Goal: Task Accomplishment & Management: Use online tool/utility

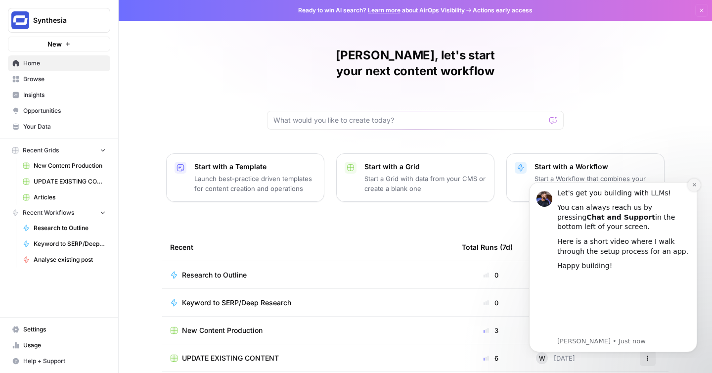
click at [695, 183] on icon "Dismiss notification" at bounding box center [694, 184] width 5 height 5
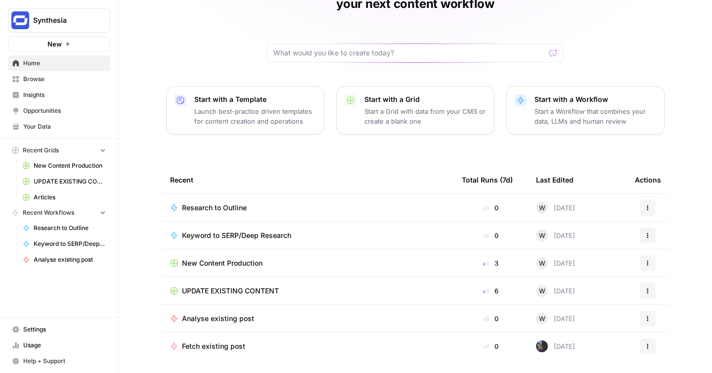
scroll to position [82, 0]
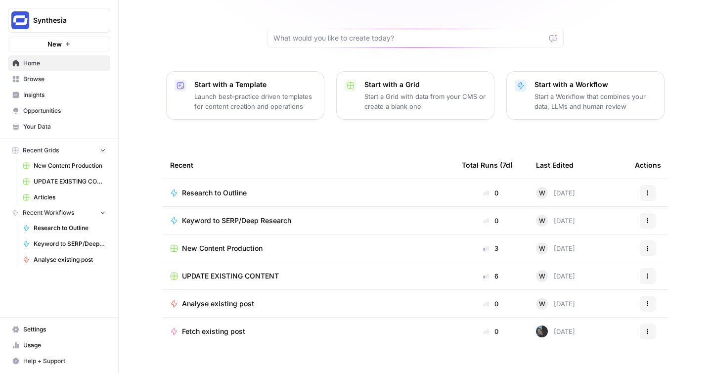
click at [72, 82] on span "Browse" at bounding box center [64, 79] width 83 height 9
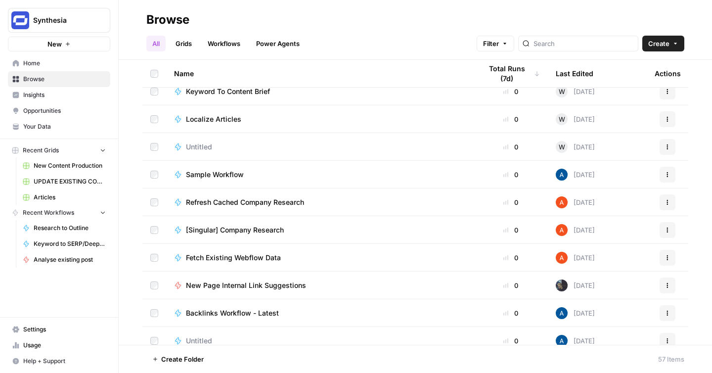
scroll to position [1066, 0]
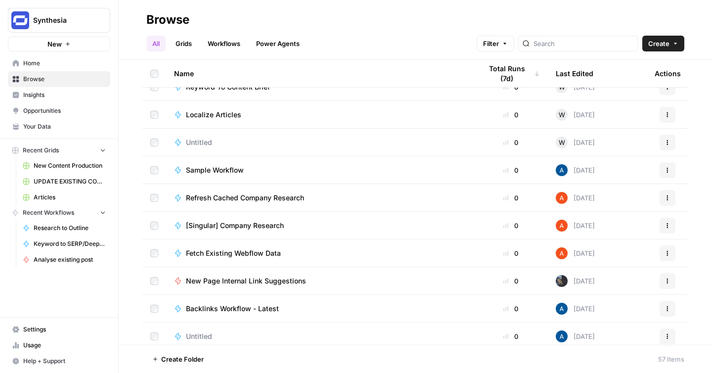
click at [328, 115] on div "Localize Articles" at bounding box center [320, 115] width 292 height 10
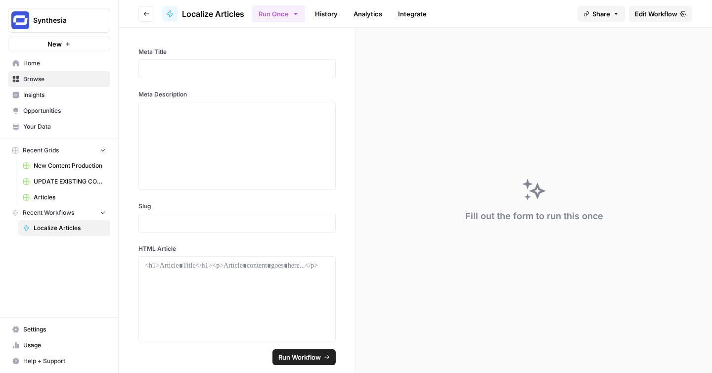
click at [322, 15] on link "History" at bounding box center [326, 14] width 35 height 16
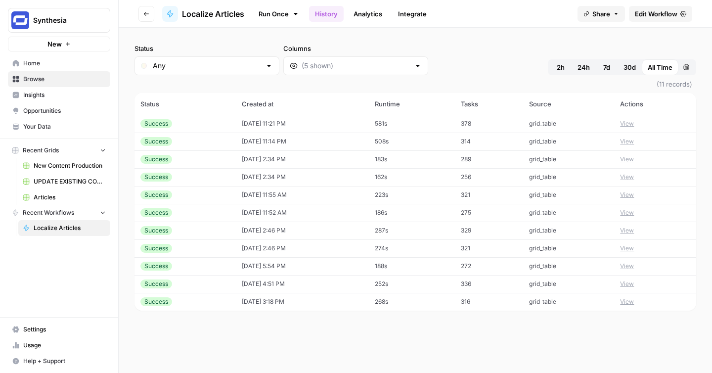
click at [374, 14] on link "Analytics" at bounding box center [368, 14] width 41 height 16
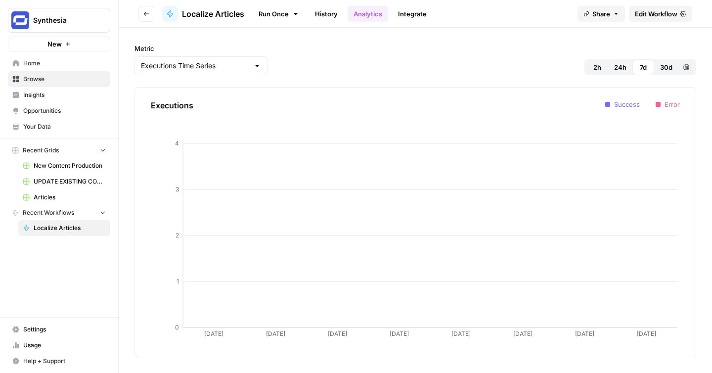
click at [413, 15] on link "Integrate" at bounding box center [412, 14] width 41 height 16
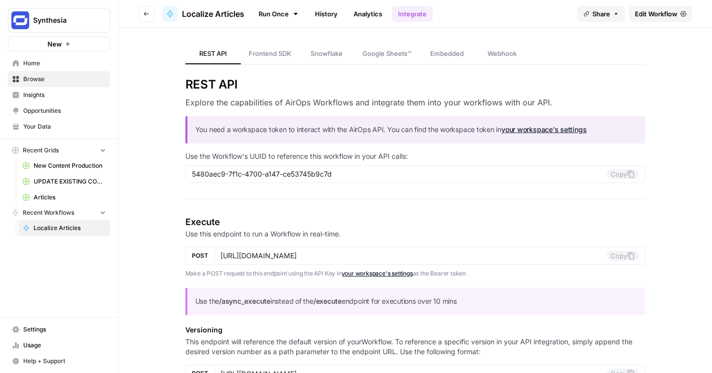
click at [656, 11] on span "Edit Workflow" at bounding box center [656, 14] width 43 height 10
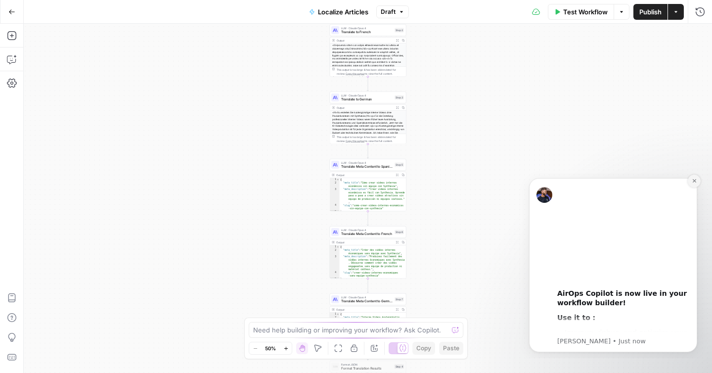
click at [695, 182] on icon "Dismiss notification" at bounding box center [693, 180] width 3 height 3
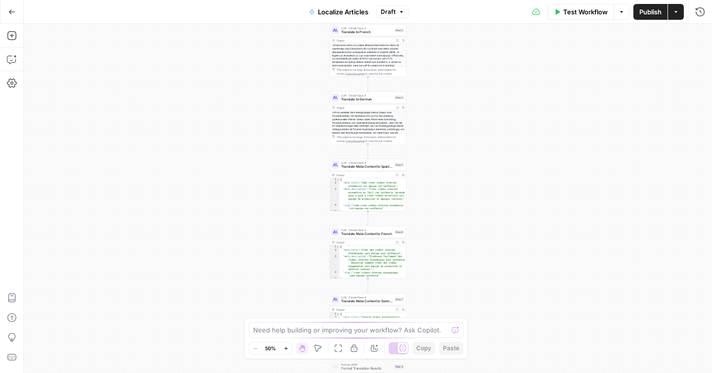
click at [371, 57] on div at bounding box center [368, 72] width 76 height 57
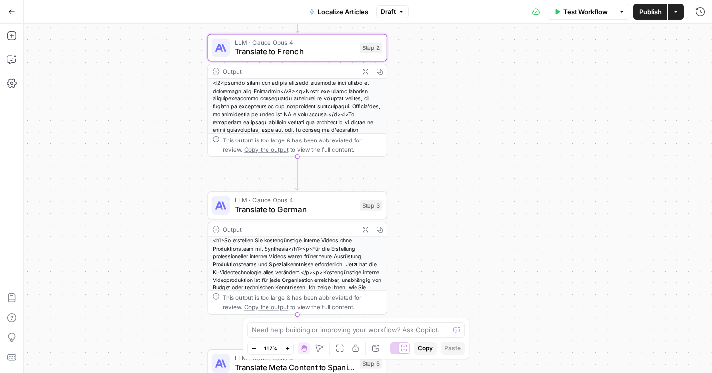
scroll to position [67, 0]
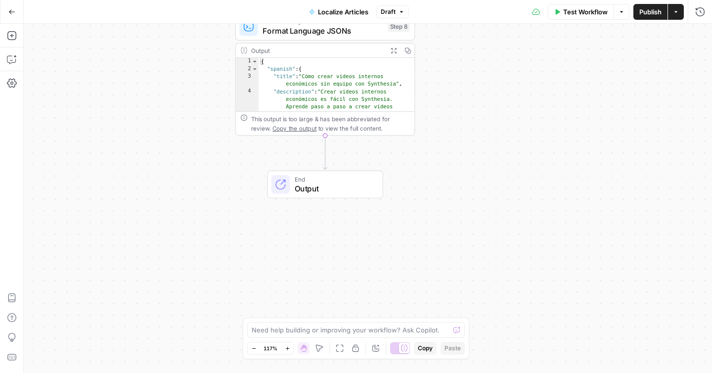
click at [11, 8] on icon "button" at bounding box center [11, 11] width 7 height 7
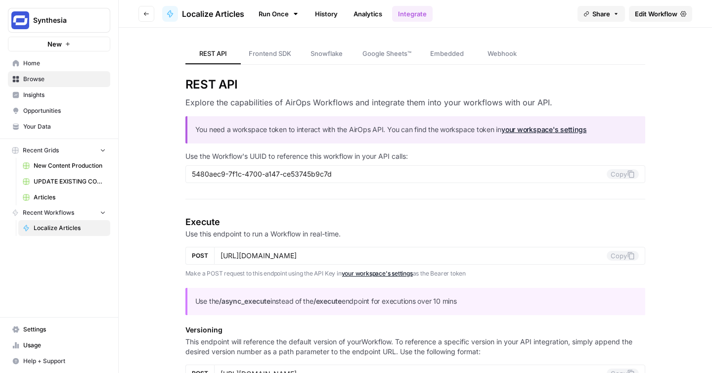
click at [48, 327] on span "Settings" at bounding box center [64, 329] width 83 height 9
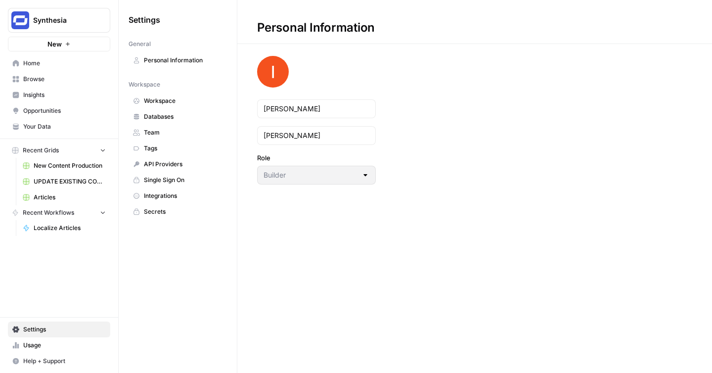
click at [168, 98] on span "Workspace" at bounding box center [183, 100] width 79 height 9
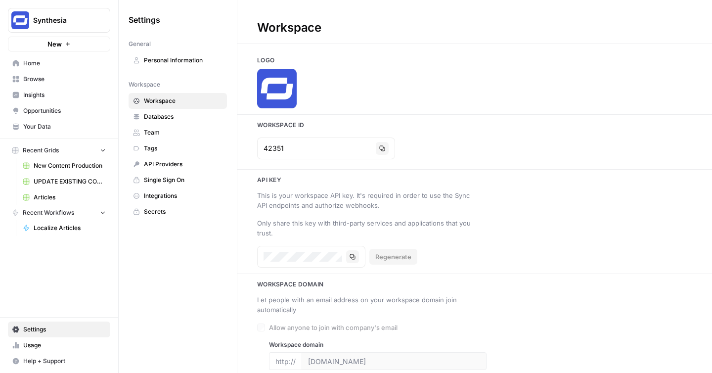
click at [104, 215] on icon "button" at bounding box center [102, 212] width 7 height 7
click at [67, 125] on span "Your Data" at bounding box center [64, 126] width 83 height 9
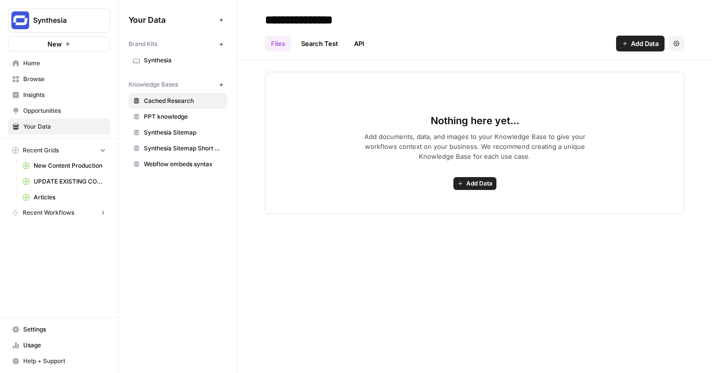
click at [78, 98] on span "Insights" at bounding box center [64, 94] width 83 height 9
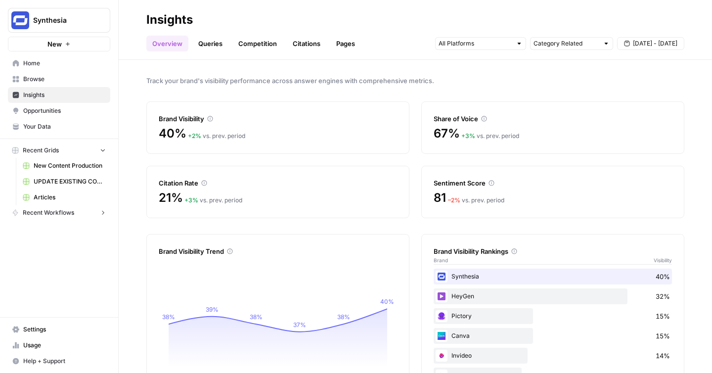
click at [208, 44] on link "Queries" at bounding box center [210, 44] width 36 height 16
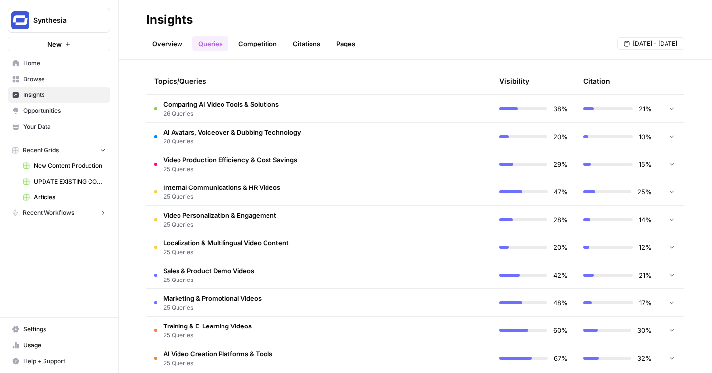
scroll to position [238, 0]
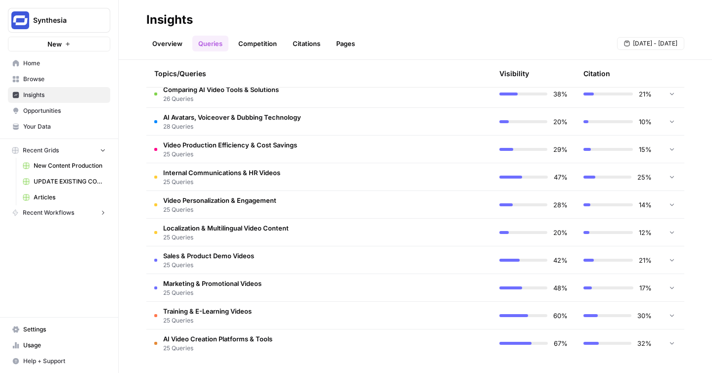
click at [264, 226] on span "Localization & Multilingual Video Content" at bounding box center [226, 228] width 126 height 10
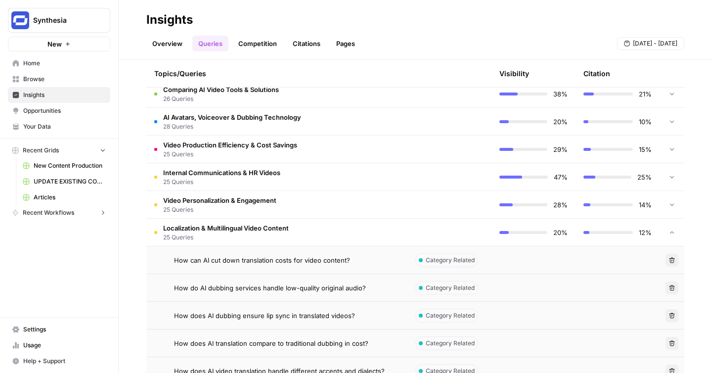
click at [265, 223] on span "Localization & Multilingual Video Content" at bounding box center [226, 228] width 126 height 10
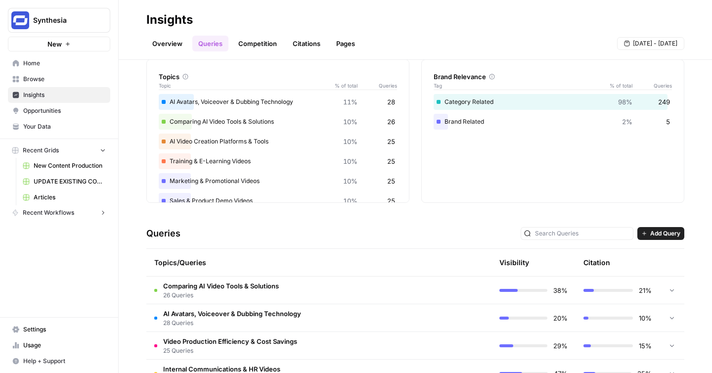
scroll to position [0, 0]
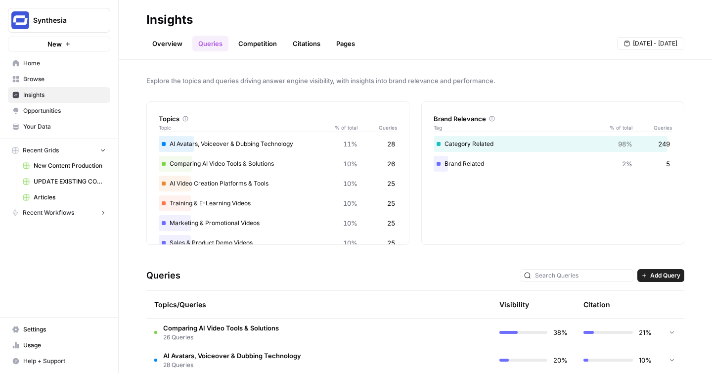
click at [87, 79] on span "Browse" at bounding box center [64, 79] width 83 height 9
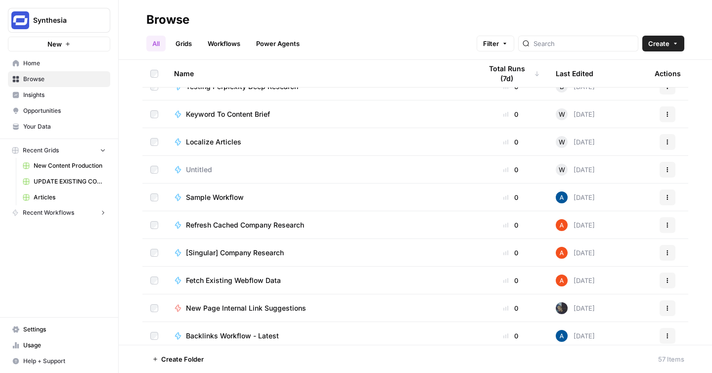
scroll to position [1011, 0]
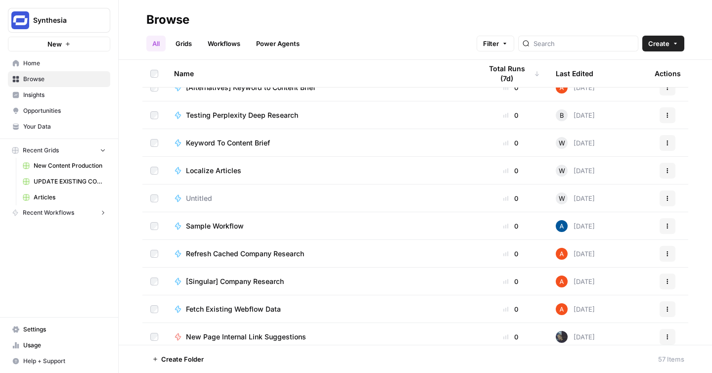
click at [213, 171] on span "Localize Articles" at bounding box center [213, 171] width 55 height 10
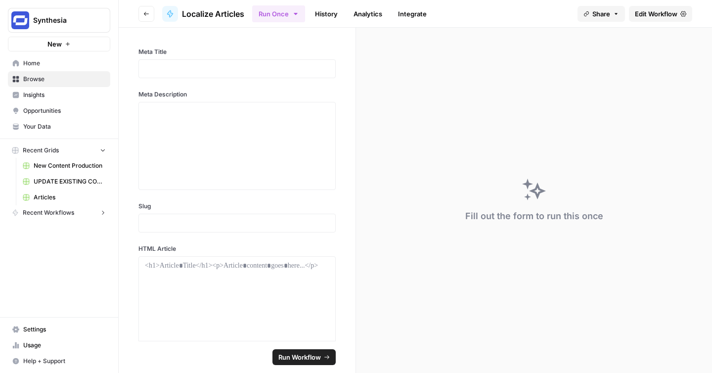
click at [650, 9] on span "Edit Workflow" at bounding box center [656, 14] width 43 height 10
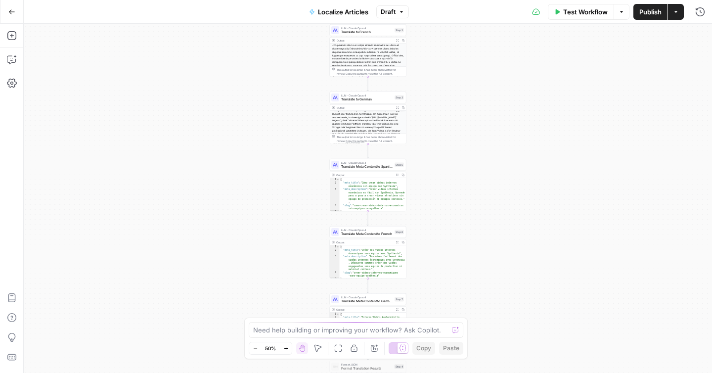
scroll to position [67, 0]
click at [16, 86] on icon "button" at bounding box center [12, 83] width 10 height 10
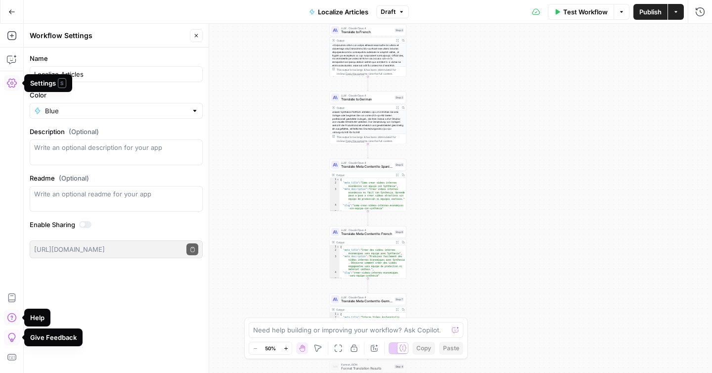
click at [624, 19] on button "Options" at bounding box center [622, 12] width 16 height 16
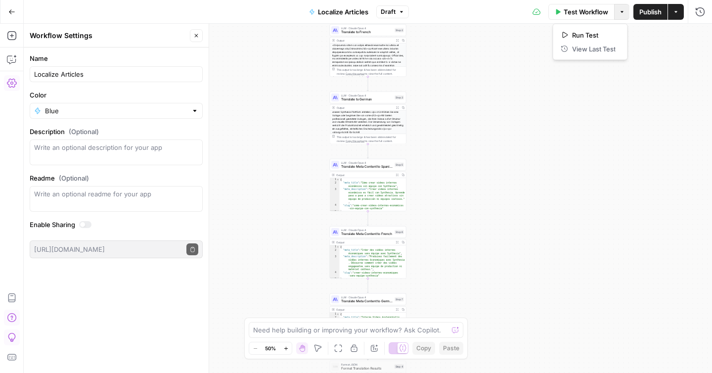
click at [649, 89] on div "Workflow Set Inputs Inputs LLM · [PERSON_NAME] Opus 4 Translate to Spanish Step…" at bounding box center [368, 198] width 688 height 349
click at [681, 12] on button "Actions" at bounding box center [676, 12] width 16 height 16
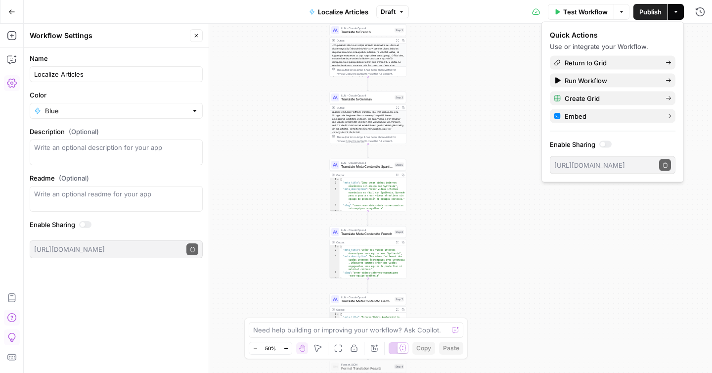
click at [483, 87] on div "Workflow Set Inputs Inputs LLM · [PERSON_NAME] Opus 4 Translate to Spanish Step…" at bounding box center [368, 198] width 688 height 349
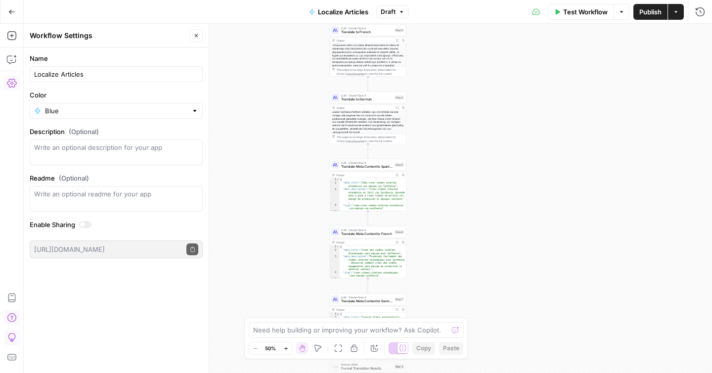
click at [15, 8] on button "Go Back" at bounding box center [12, 12] width 18 height 18
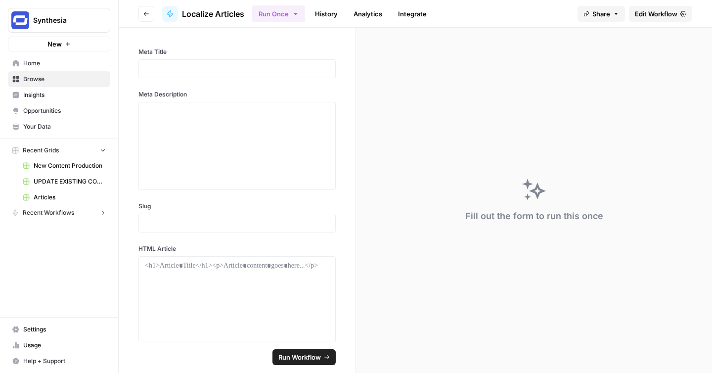
click at [141, 10] on button "Go back" at bounding box center [146, 14] width 16 height 16
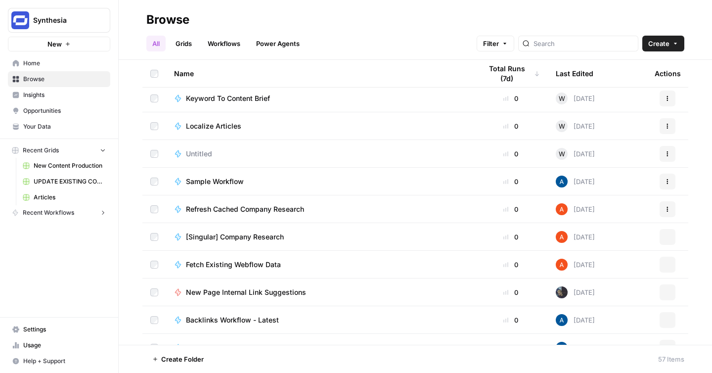
scroll to position [1067, 0]
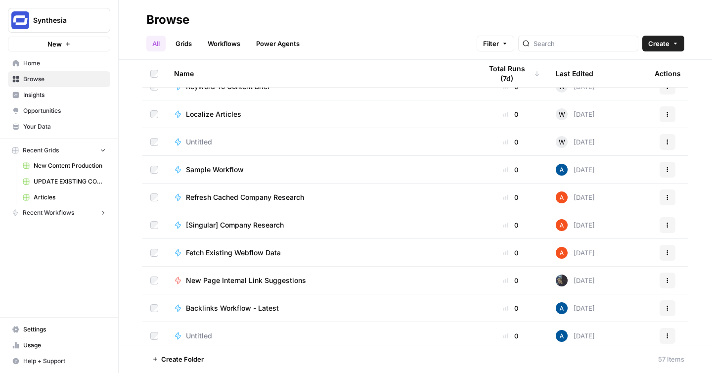
click at [51, 92] on span "Insights" at bounding box center [64, 94] width 83 height 9
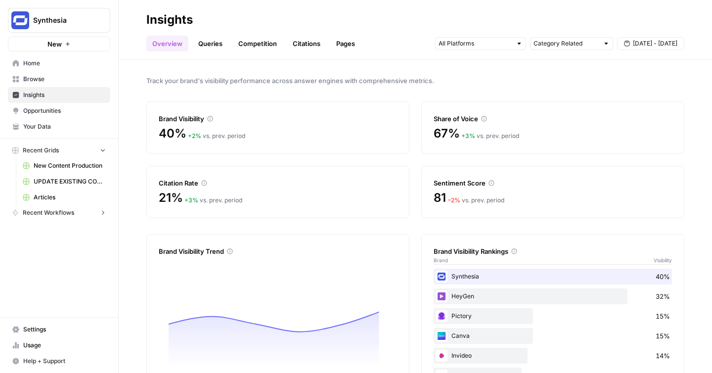
click at [62, 75] on span "Browse" at bounding box center [64, 79] width 83 height 9
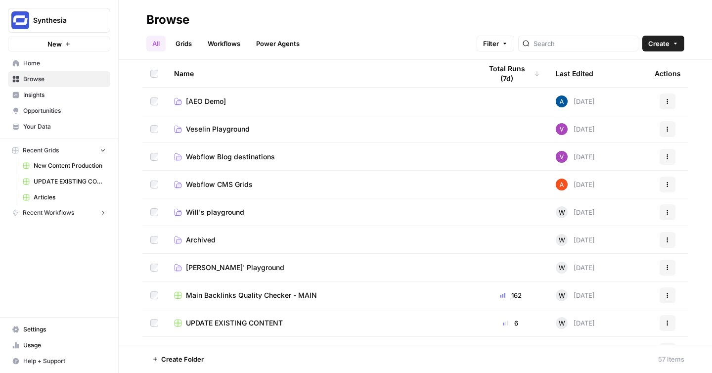
click at [69, 61] on span "Home" at bounding box center [64, 63] width 83 height 9
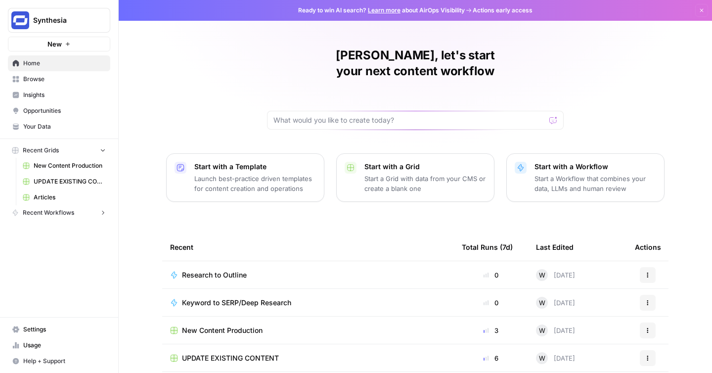
click at [56, 78] on span "Browse" at bounding box center [64, 79] width 83 height 9
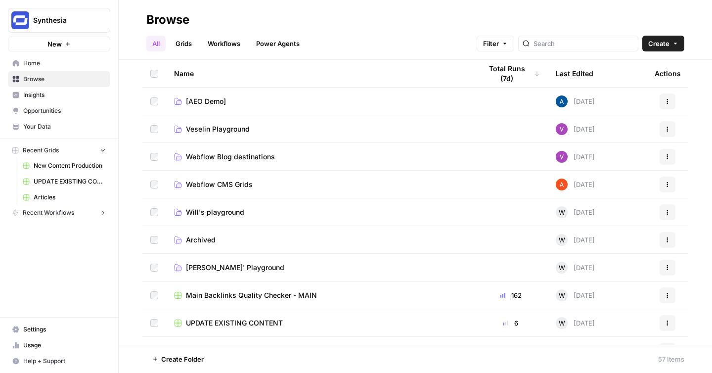
click at [555, 44] on div at bounding box center [578, 44] width 120 height 16
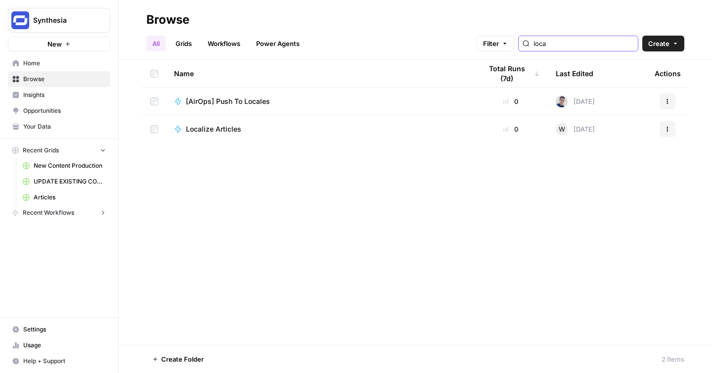
click at [575, 44] on input "loca" at bounding box center [583, 44] width 100 height 10
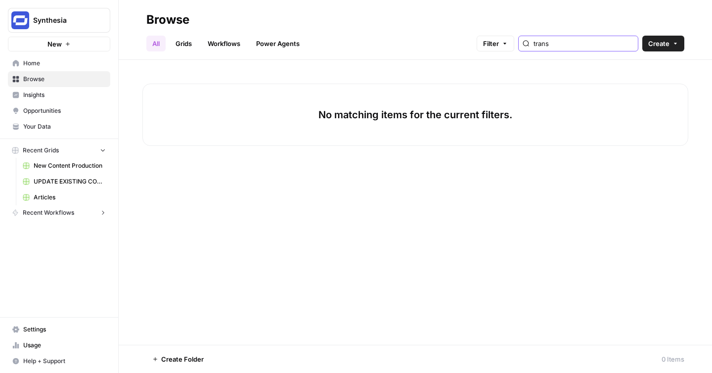
click at [575, 44] on input "trans" at bounding box center [583, 44] width 100 height 10
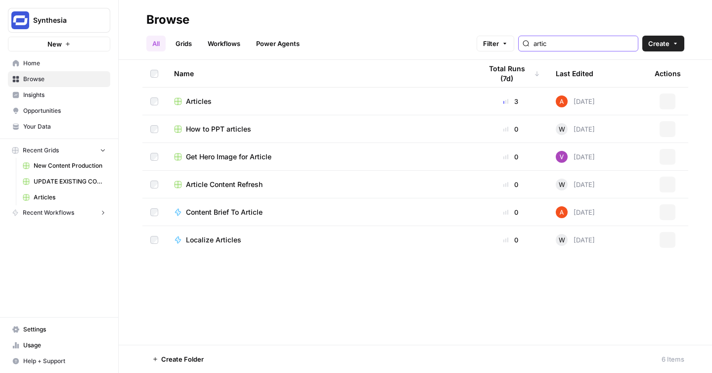
type input "articl"
click at [289, 240] on div "Localize Articles" at bounding box center [320, 240] width 292 height 10
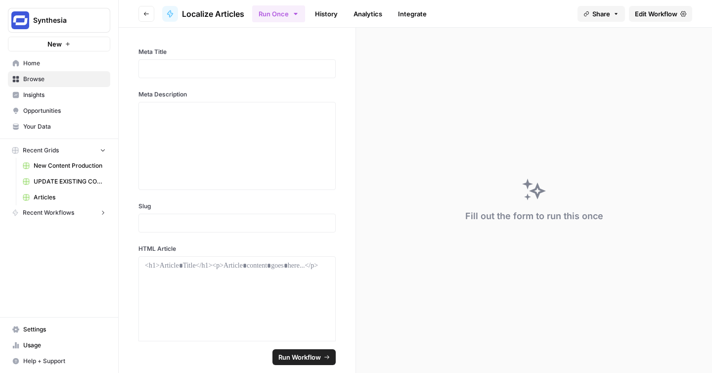
click at [643, 15] on span "Edit Workflow" at bounding box center [656, 14] width 43 height 10
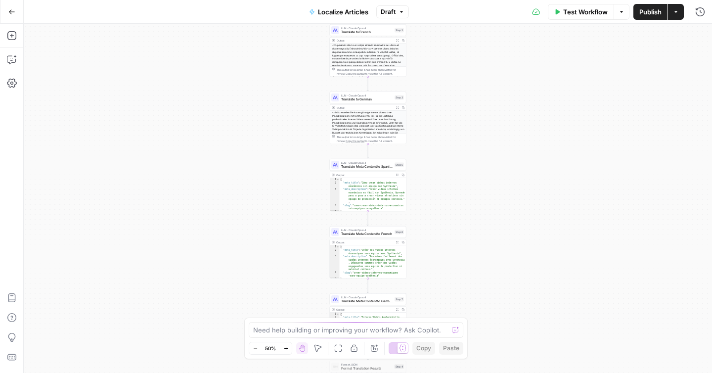
click at [381, 53] on div at bounding box center [368, 72] width 76 height 57
click at [360, 65] on div at bounding box center [368, 72] width 76 height 57
click at [358, 133] on div "This output is too large & has been abbreviated for review. Copy the output to …" at bounding box center [368, 138] width 76 height 10
type textarea "**********"
click at [372, 188] on div "{ "meta_title" : "Cómo crear videos internos económicos sin equipo con Synthesi…" at bounding box center [373, 198] width 67 height 40
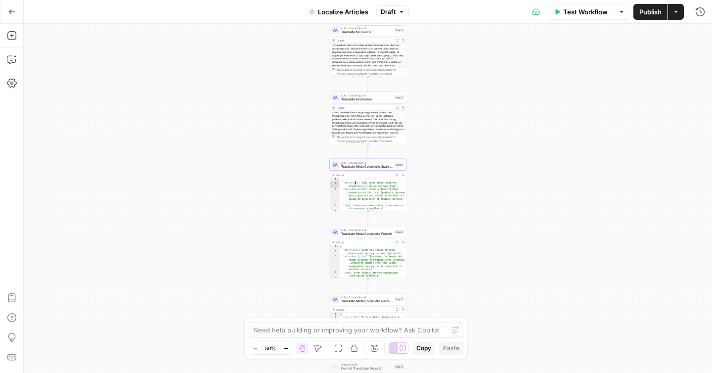
click at [336, 31] on icon at bounding box center [334, 30] width 3 height 3
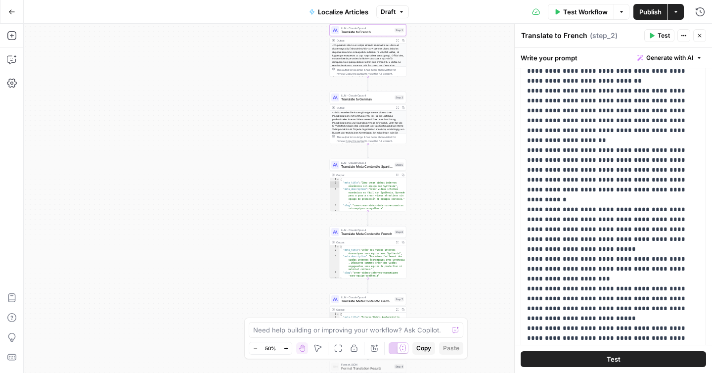
scroll to position [143, 0]
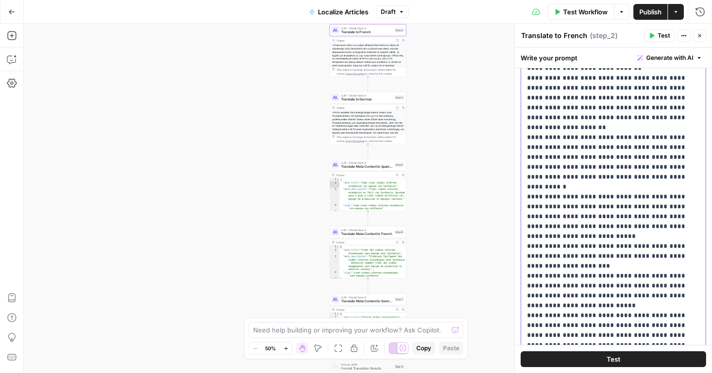
click at [619, 180] on p "**********" at bounding box center [613, 68] width 173 height 603
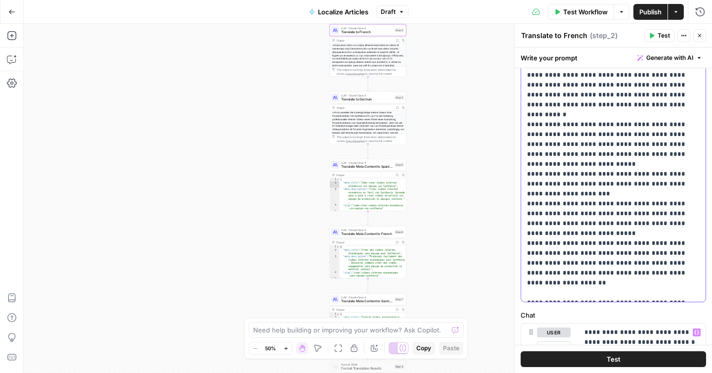
scroll to position [0, 0]
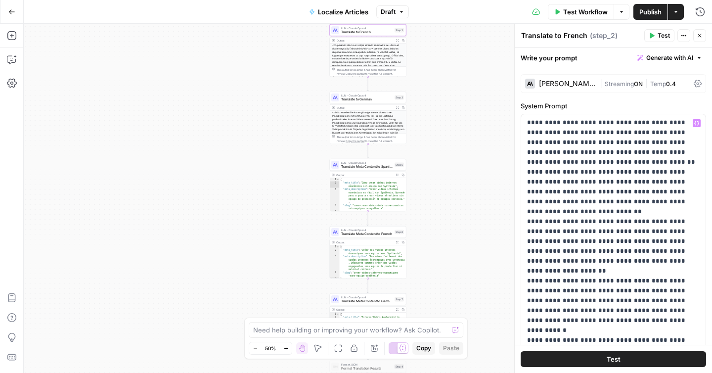
click at [576, 82] on div "[PERSON_NAME] Opus 4" at bounding box center [567, 83] width 57 height 7
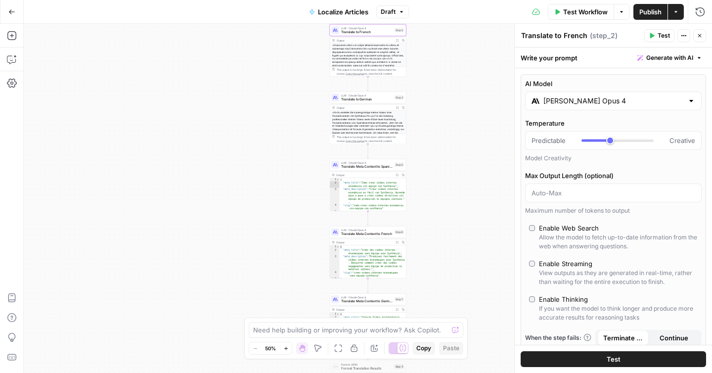
click at [632, 97] on input "[PERSON_NAME] Opus 4" at bounding box center [613, 101] width 140 height 10
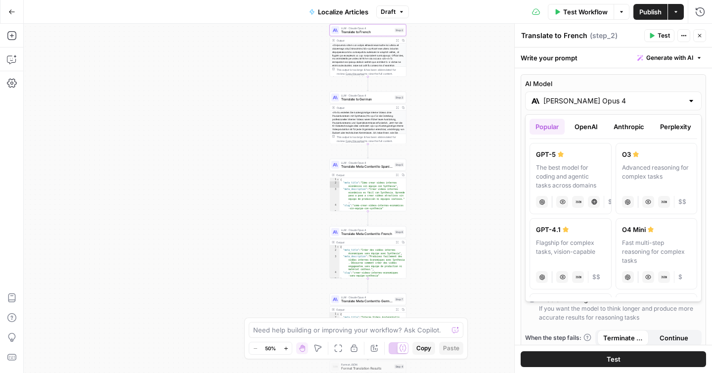
click at [590, 130] on button "OpenAI" at bounding box center [586, 127] width 35 height 16
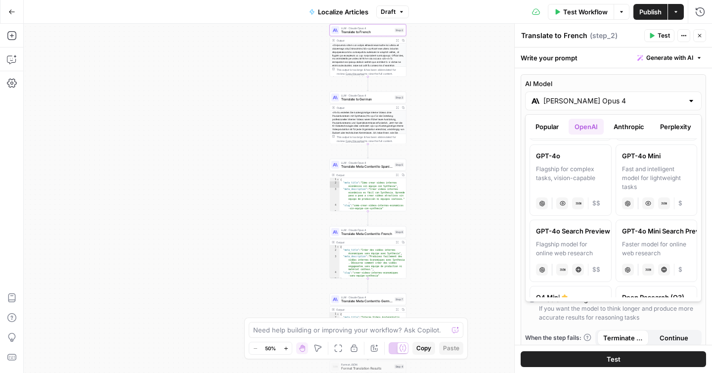
scroll to position [324, 0]
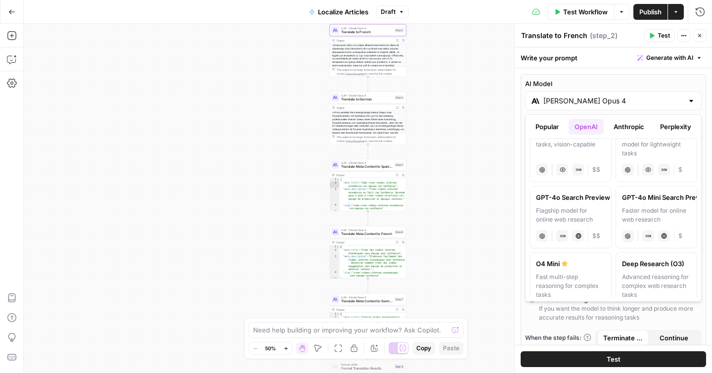
click at [589, 124] on button "OpenAI" at bounding box center [586, 127] width 35 height 16
click at [637, 79] on label "AI Model" at bounding box center [613, 84] width 177 height 10
click at [637, 96] on input "[PERSON_NAME] Opus 4" at bounding box center [613, 101] width 140 height 10
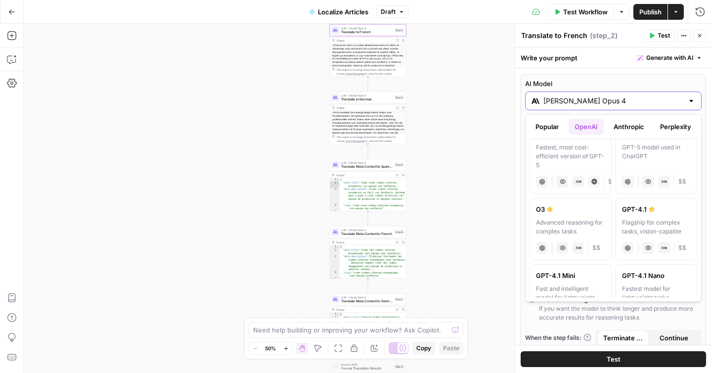
scroll to position [109, 0]
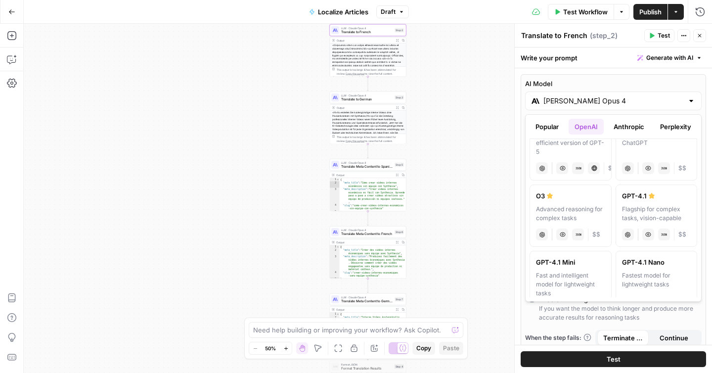
click at [703, 100] on div "AI Model [PERSON_NAME] Opus 4 Temperature Predictable Creative Model Creativity…" at bounding box center [613, 224] width 185 height 300
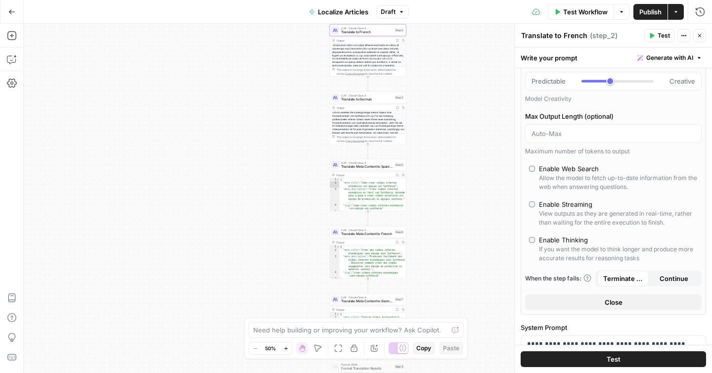
scroll to position [0, 0]
